Goal: Check status

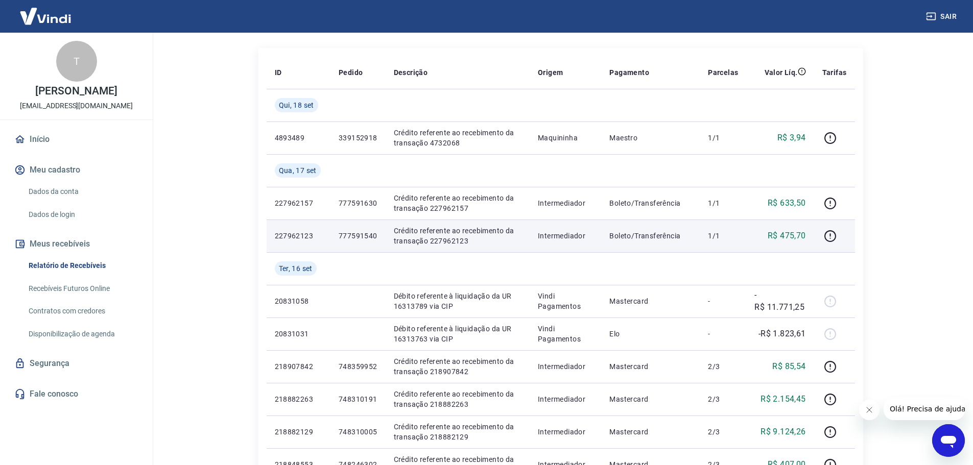
scroll to position [102, 0]
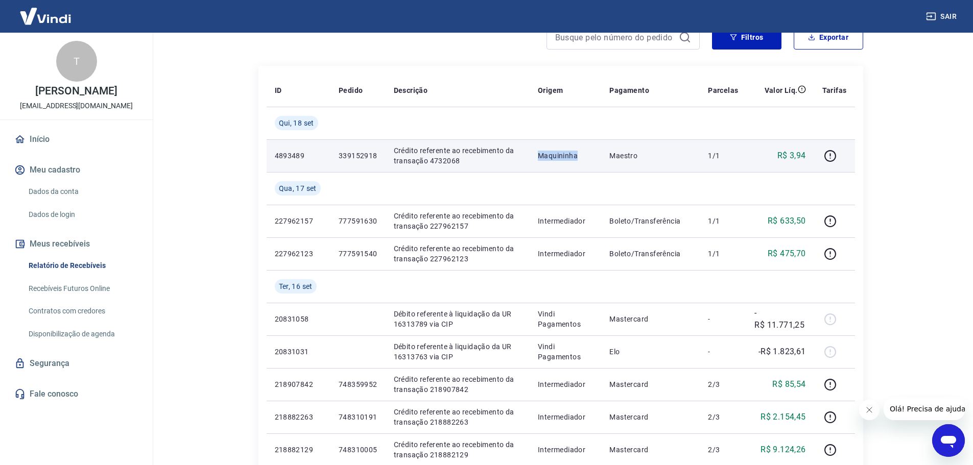
drag, startPoint x: 539, startPoint y: 151, endPoint x: 578, endPoint y: 152, distance: 38.8
click at [578, 152] on p "Maquininha" at bounding box center [565, 156] width 55 height 10
click at [830, 158] on icon "button" at bounding box center [830, 156] width 13 height 13
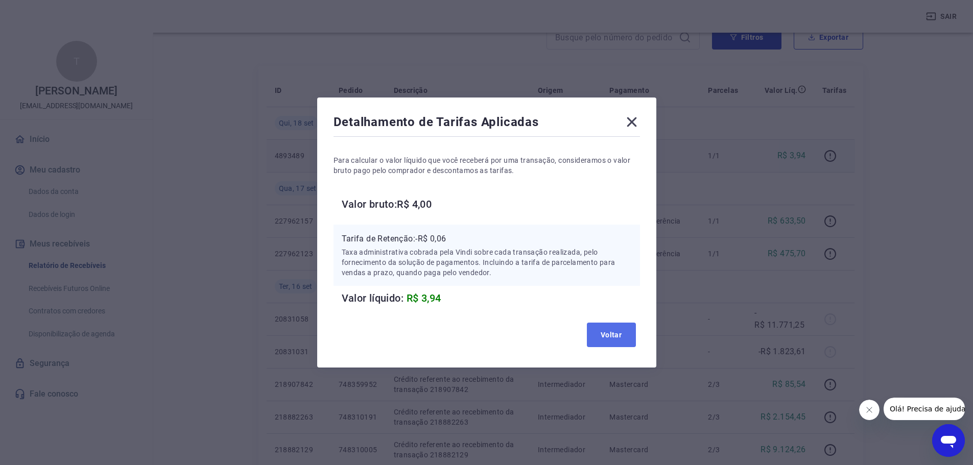
click at [625, 331] on button "Voltar" at bounding box center [611, 335] width 49 height 25
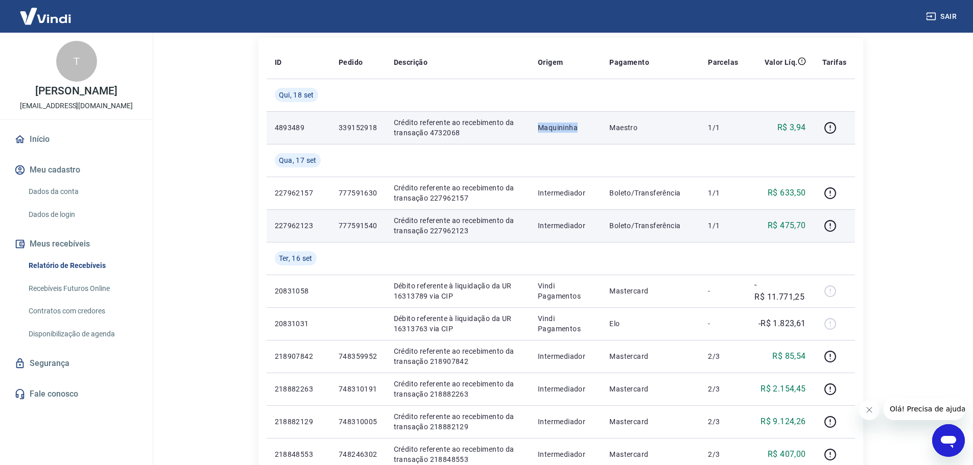
scroll to position [153, 0]
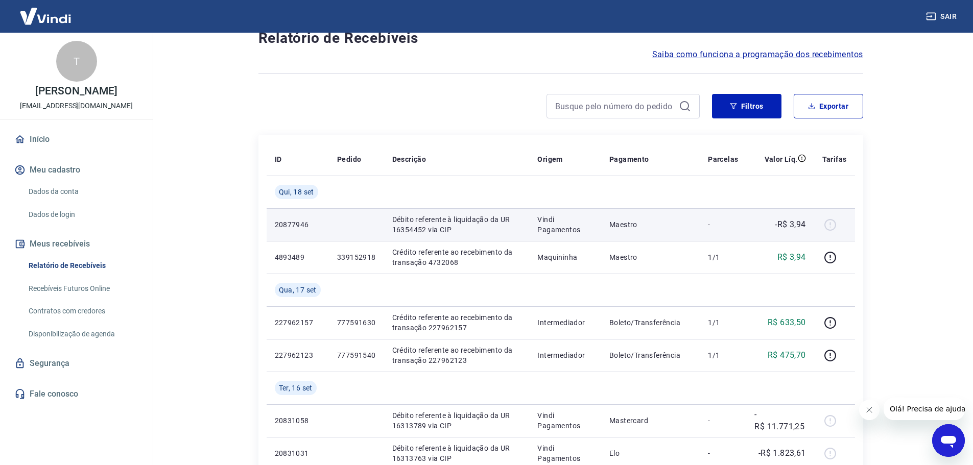
scroll to position [51, 0]
